Goal: Check status: Check status

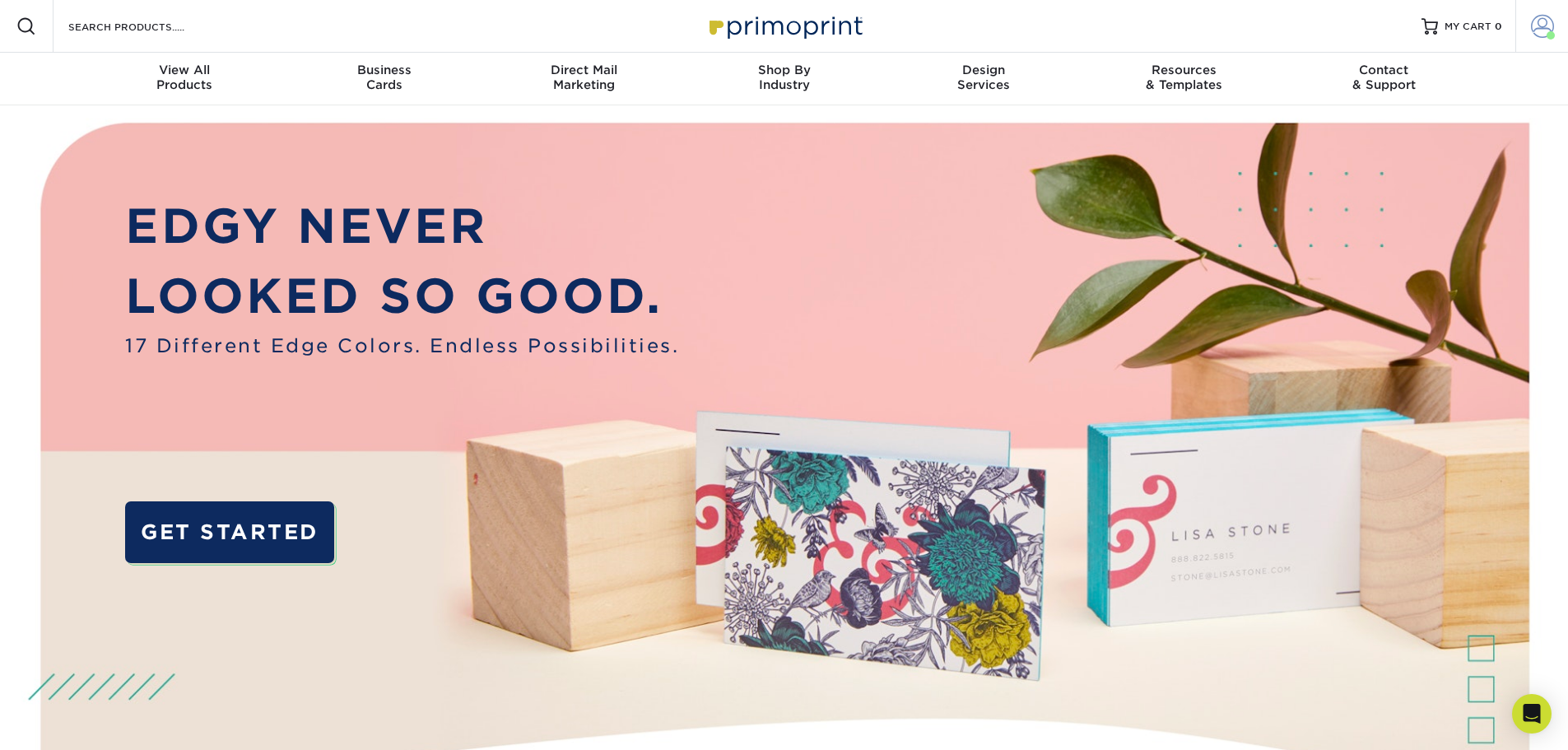
click at [1546, 26] on span at bounding box center [1542, 26] width 23 height 23
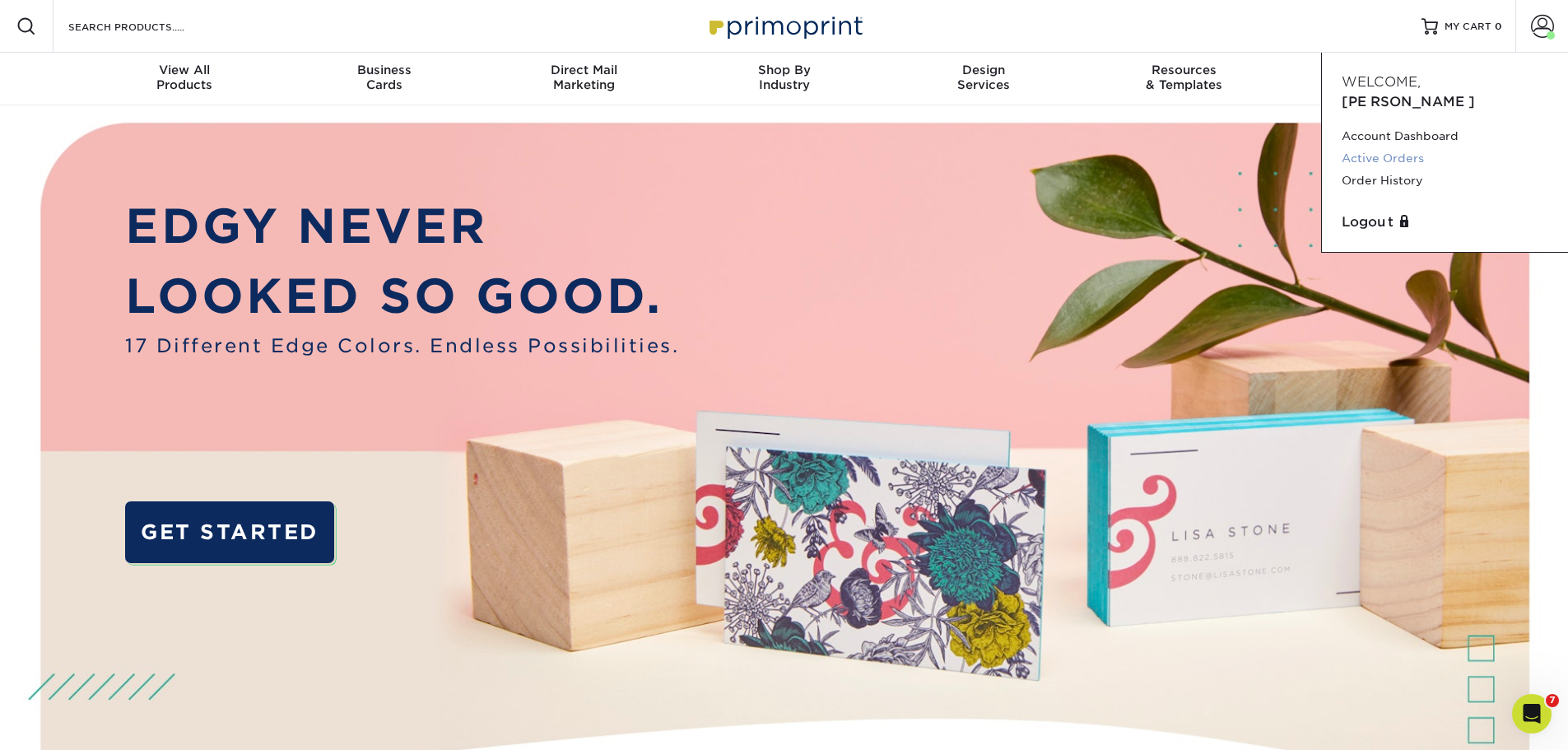
click at [1407, 148] on link "Active Orders" at bounding box center [1445, 159] width 207 height 22
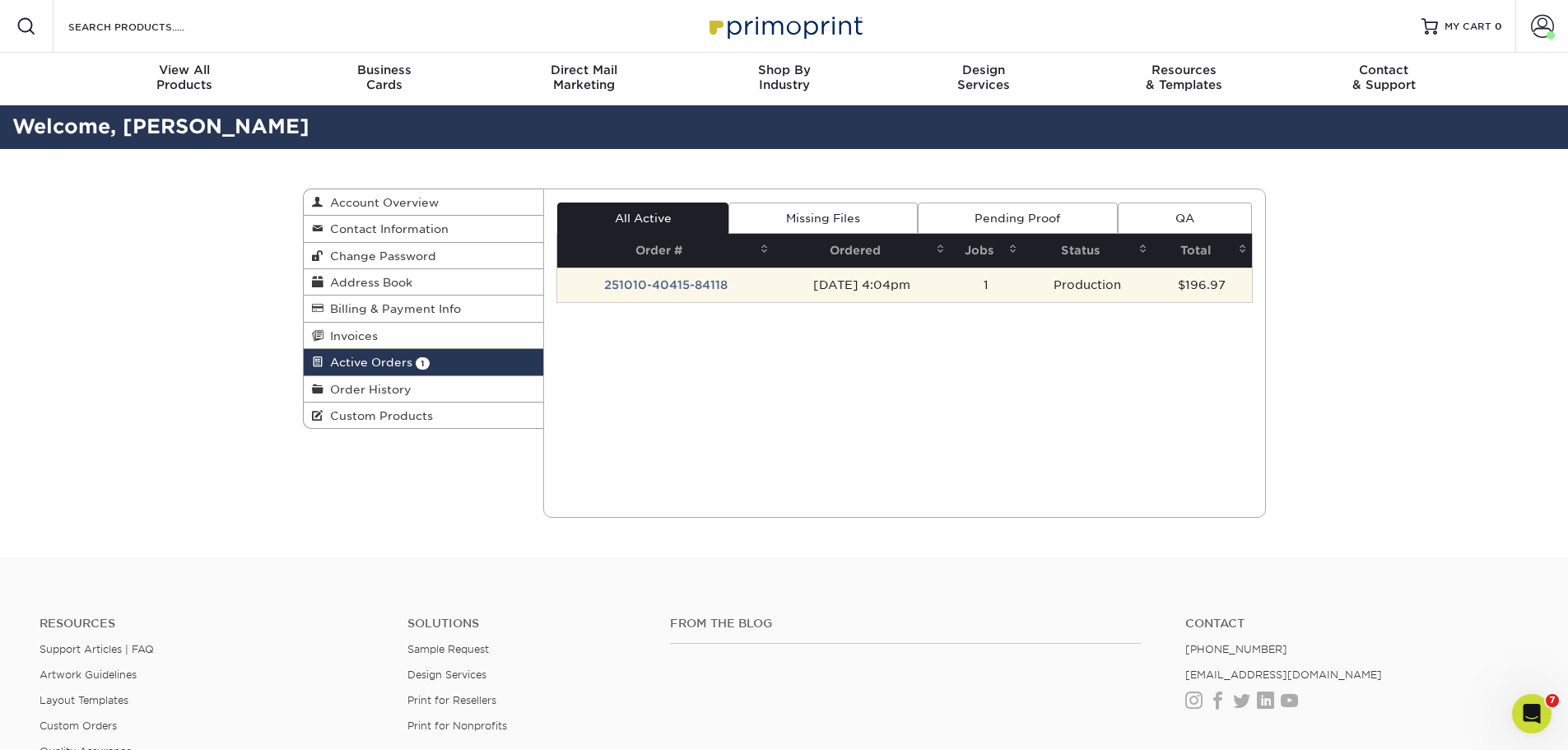
click at [677, 289] on td "251010-40415-84118" at bounding box center [665, 284] width 217 height 34
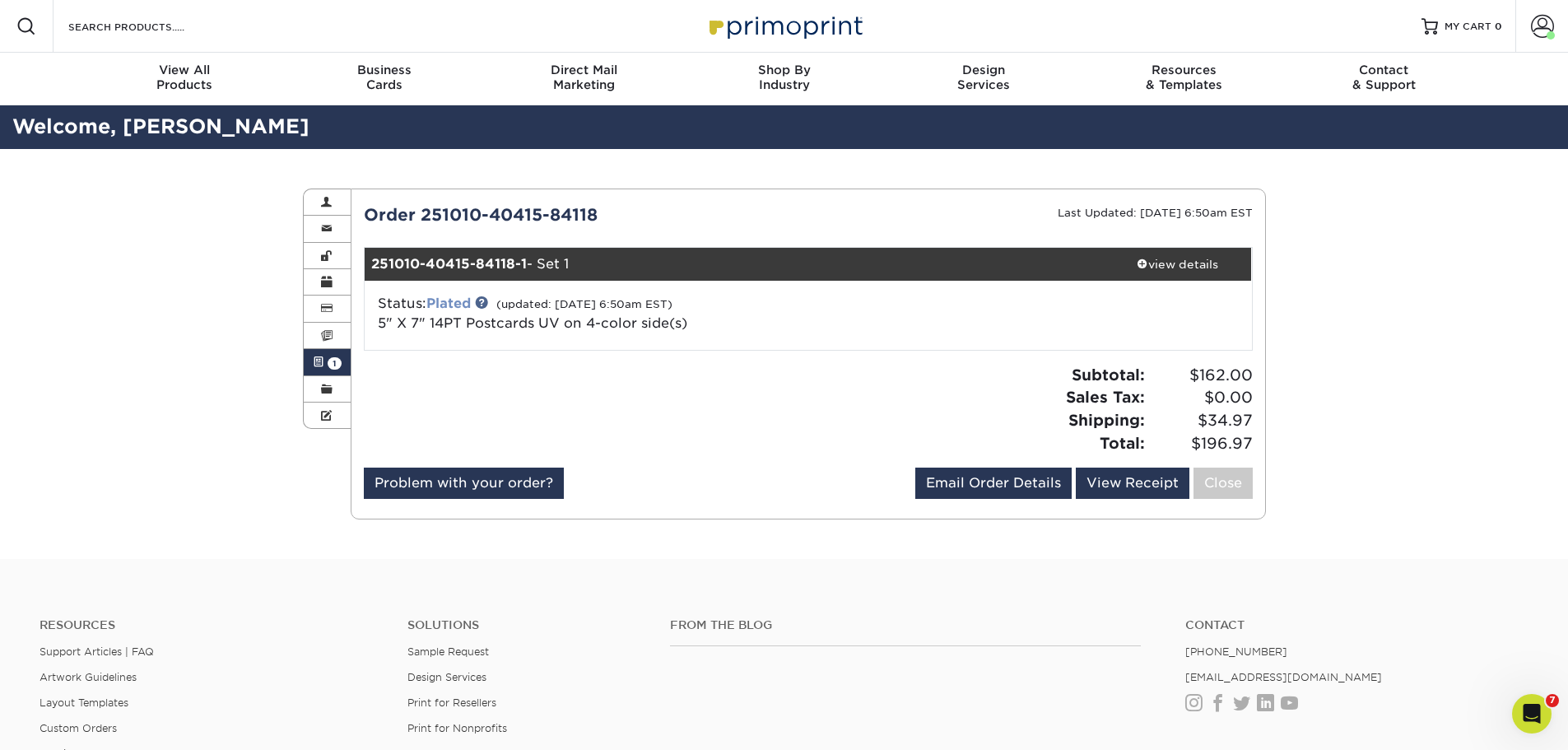
click at [450, 305] on link "Plated" at bounding box center [449, 303] width 44 height 16
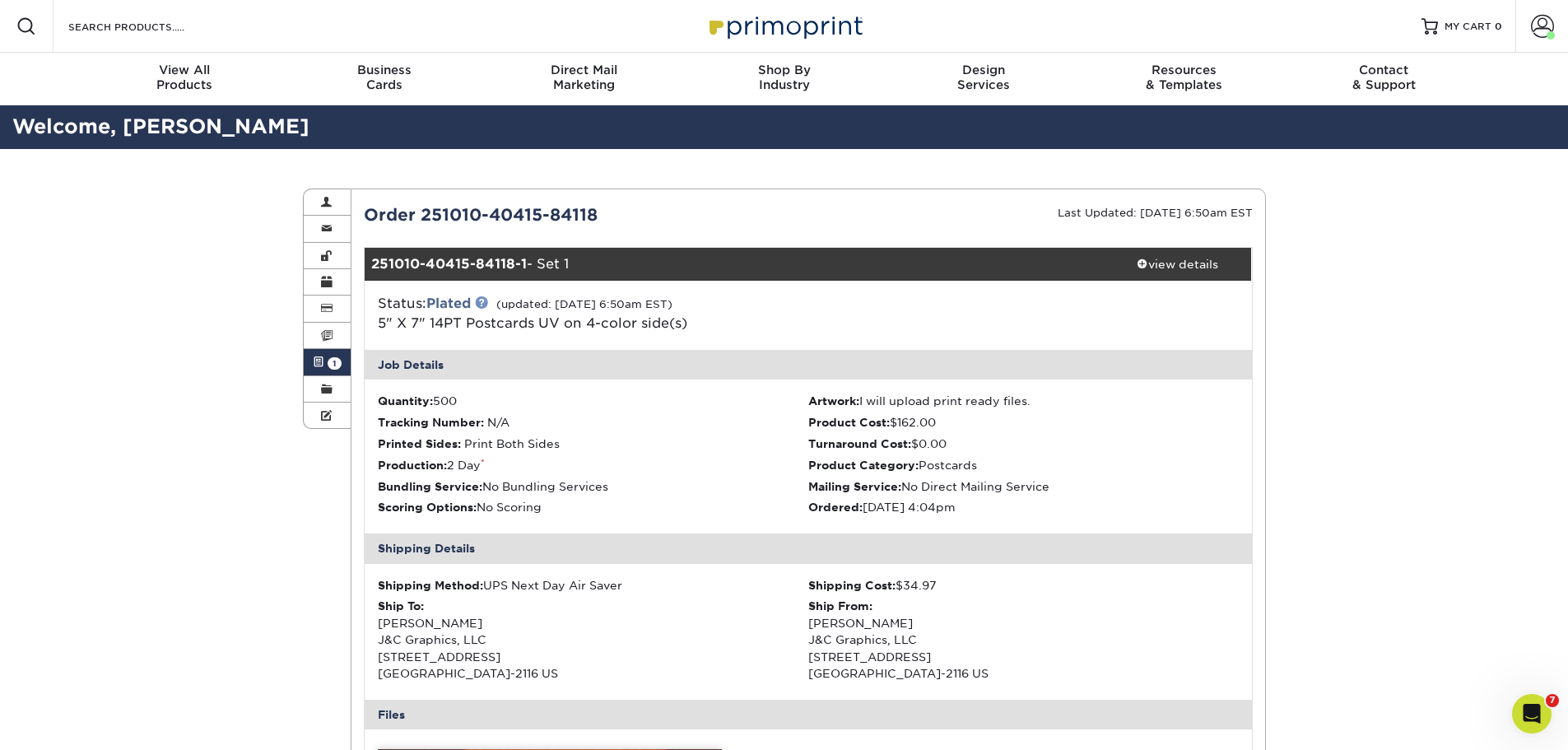
click at [488, 305] on link at bounding box center [482, 302] width 13 height 13
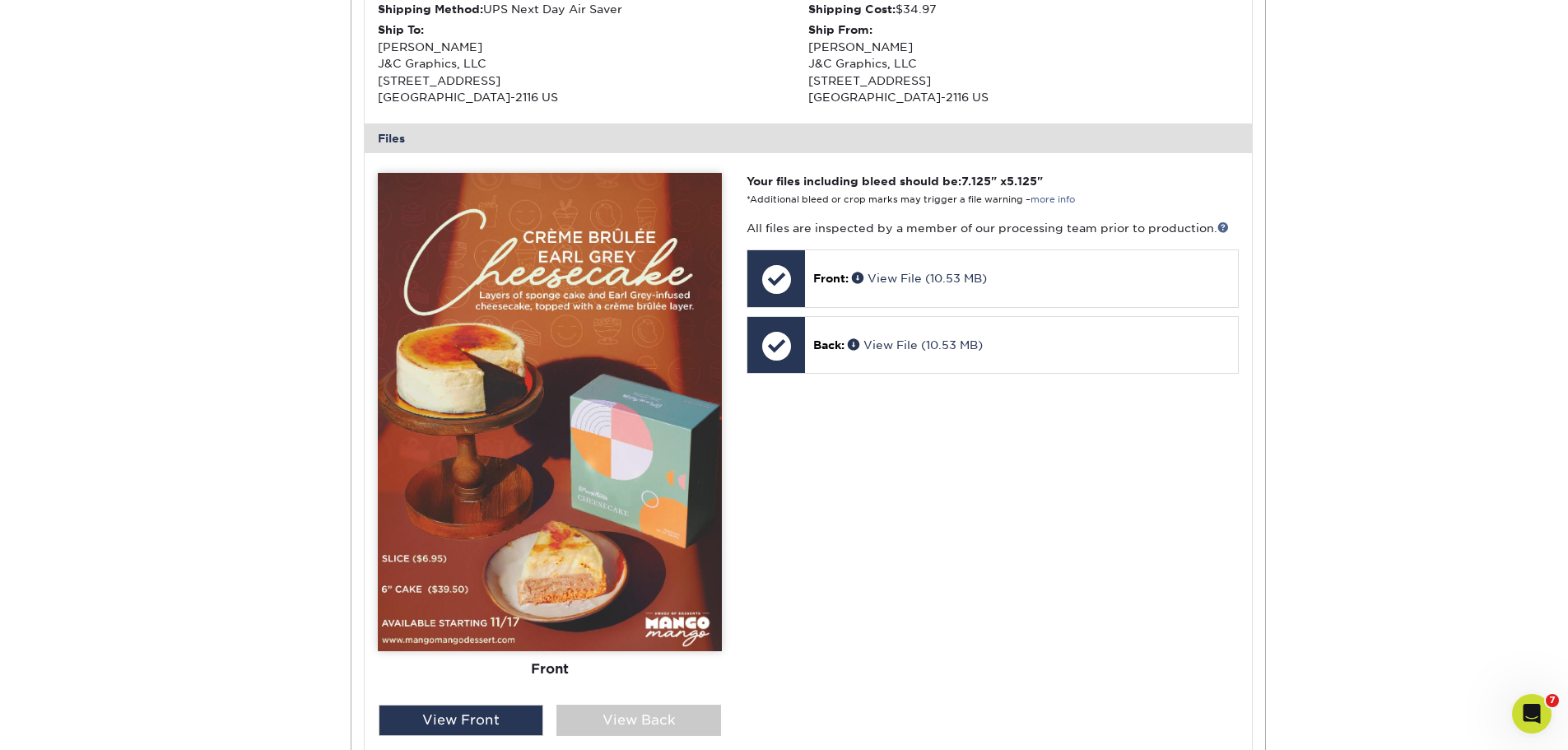
scroll to position [741, 0]
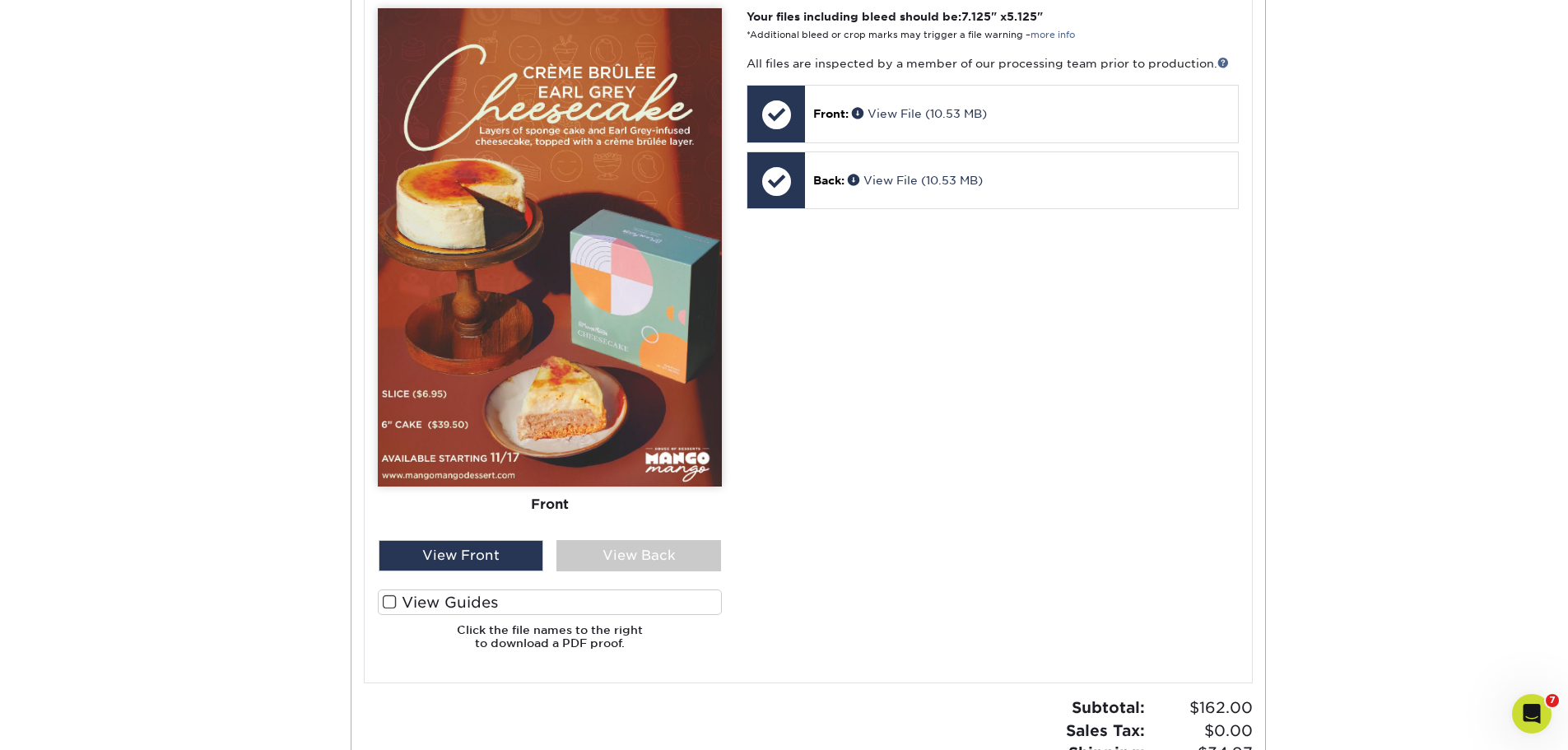
click at [385, 605] on span at bounding box center [389, 601] width 14 height 16
click at [0, 0] on input "View Guides" at bounding box center [0, 0] width 0 height 0
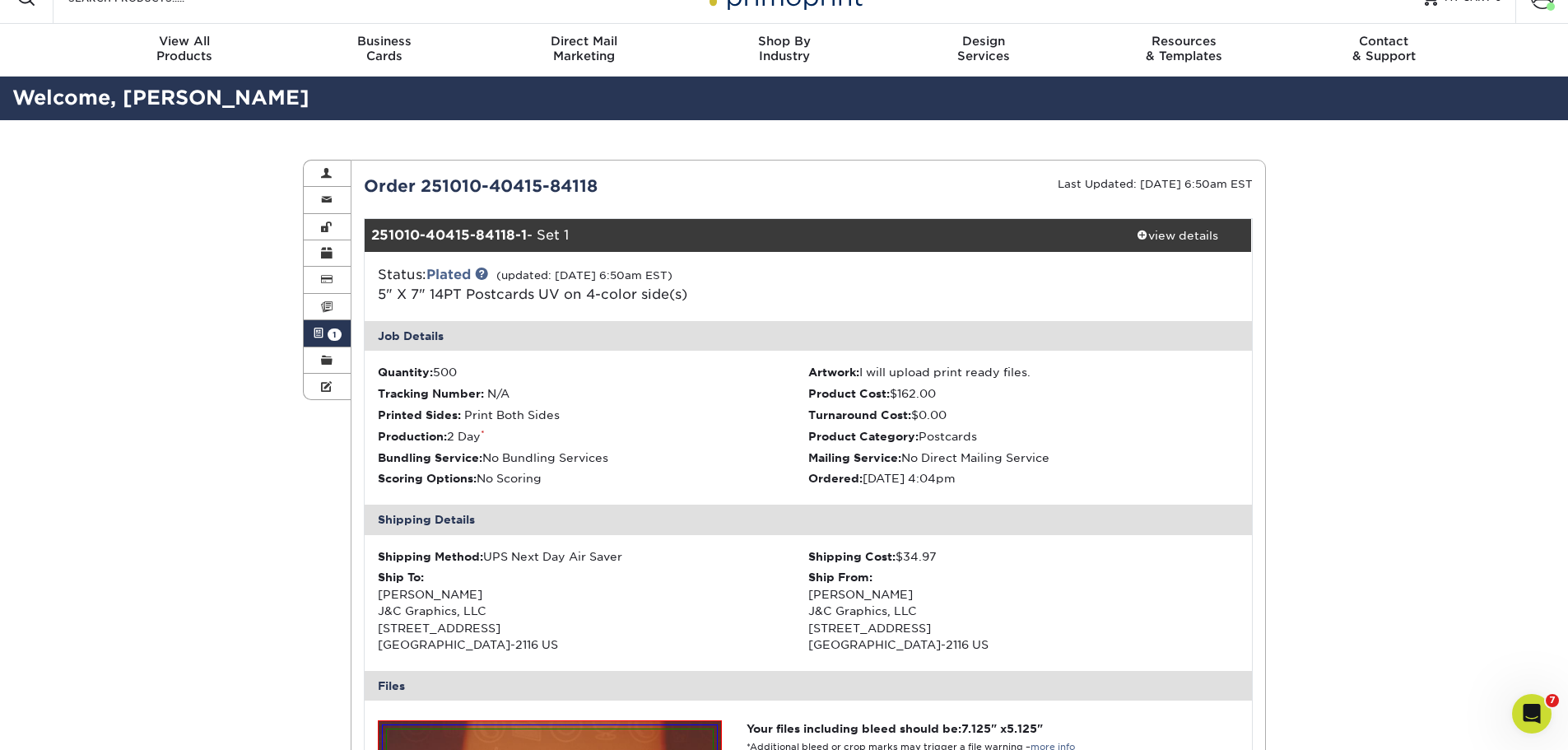
scroll to position [0, 0]
